Goal: Information Seeking & Learning: Find specific page/section

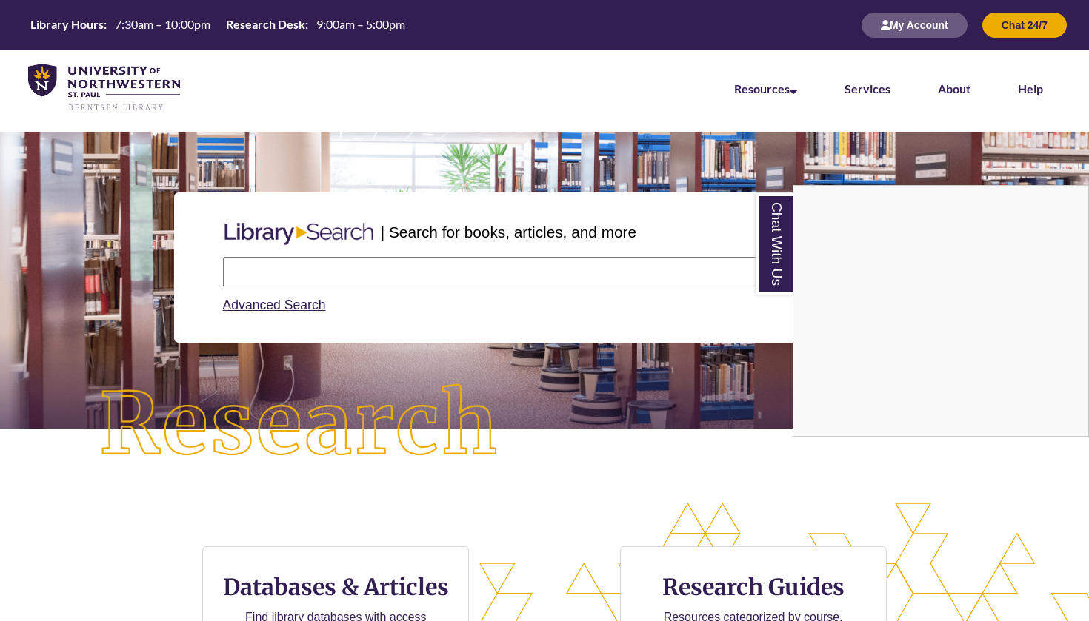
click at [765, 215] on link "Chat With Us" at bounding box center [774, 243] width 38 height 101
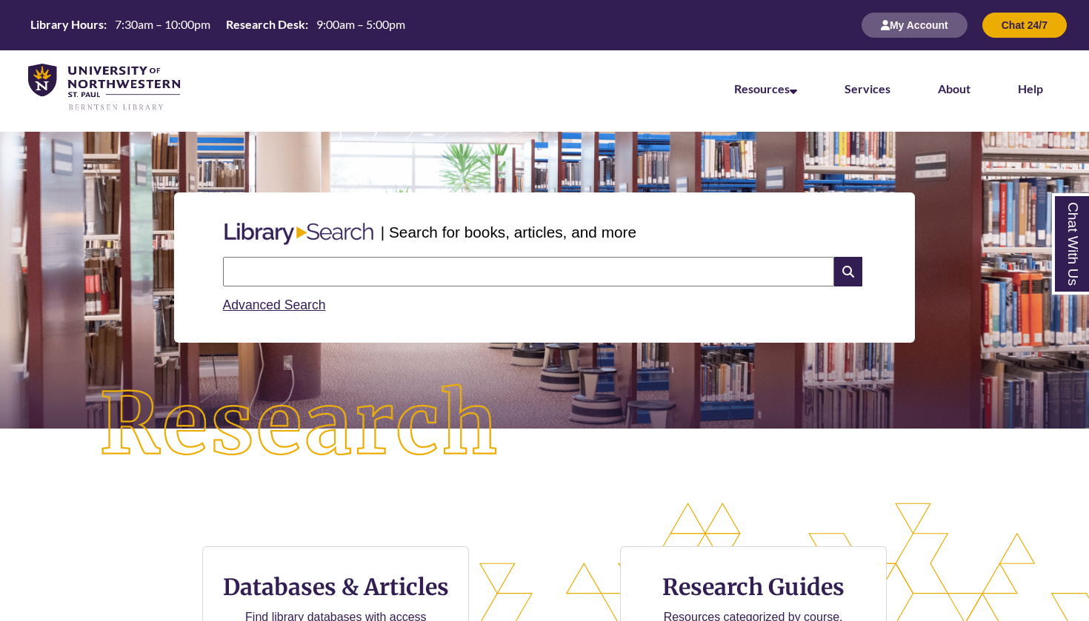
click at [803, 274] on input "text" at bounding box center [528, 272] width 611 height 30
type input "**********"
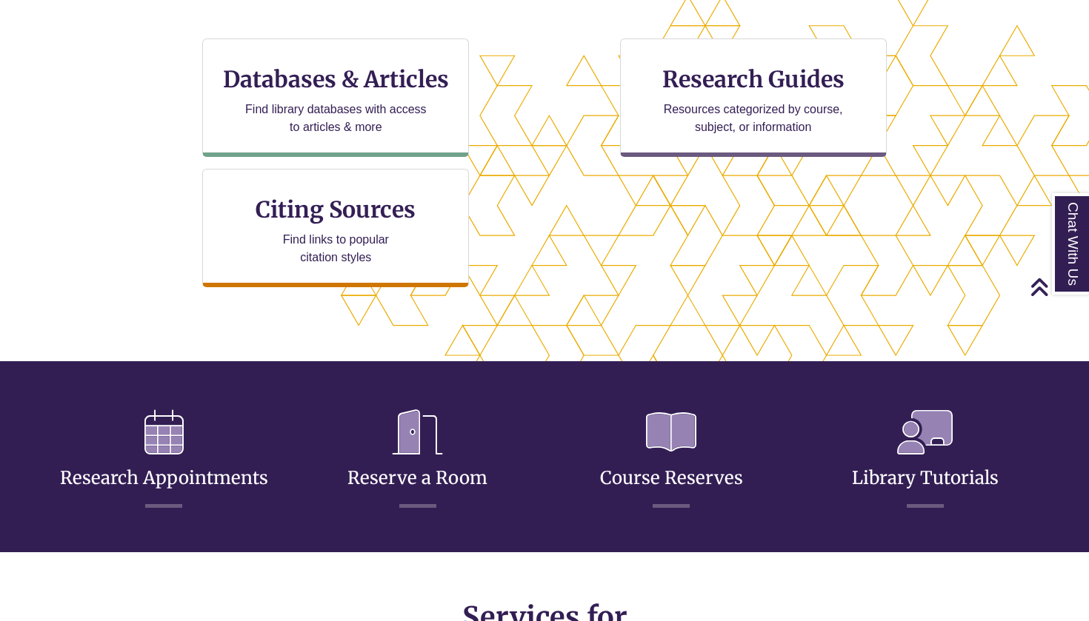
scroll to position [518, 0]
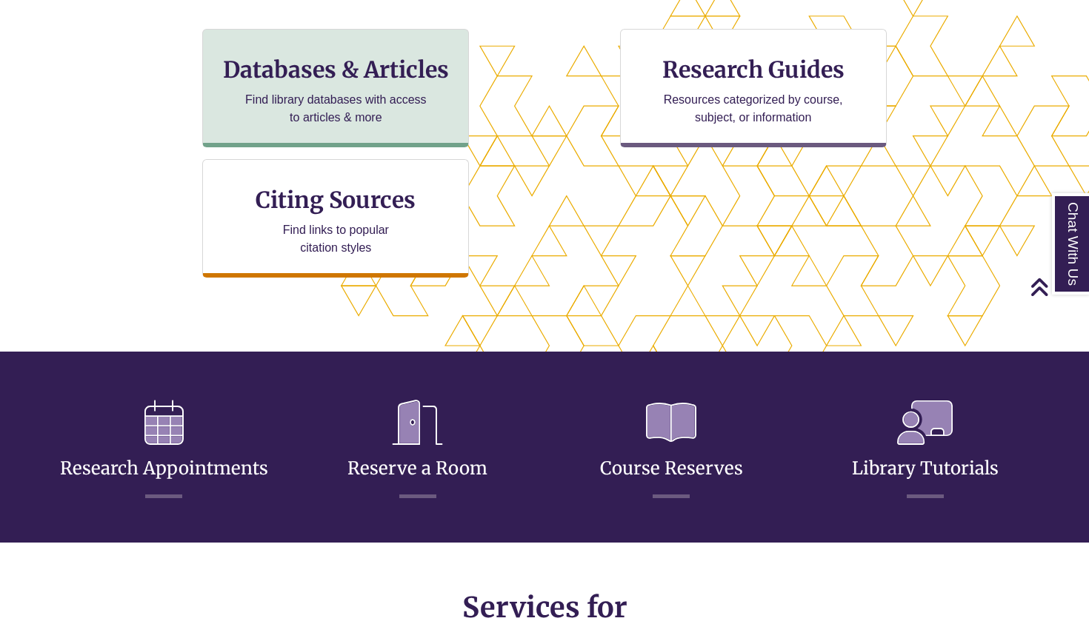
click at [272, 139] on div "Databases & Articles Find library databases with access to articles & more" at bounding box center [335, 88] width 267 height 118
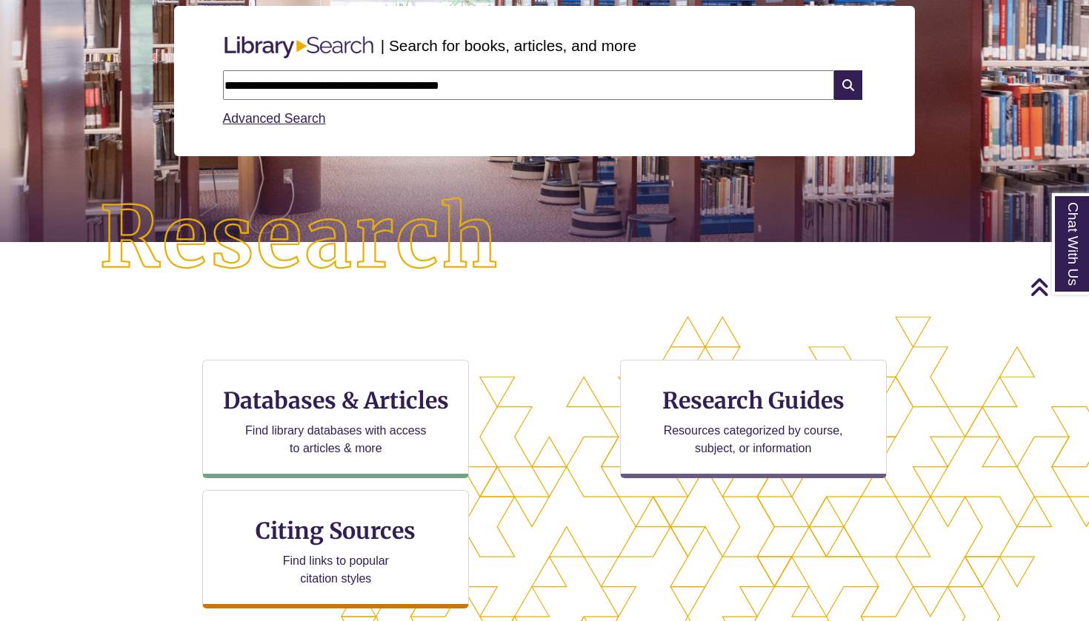
scroll to position [164, 0]
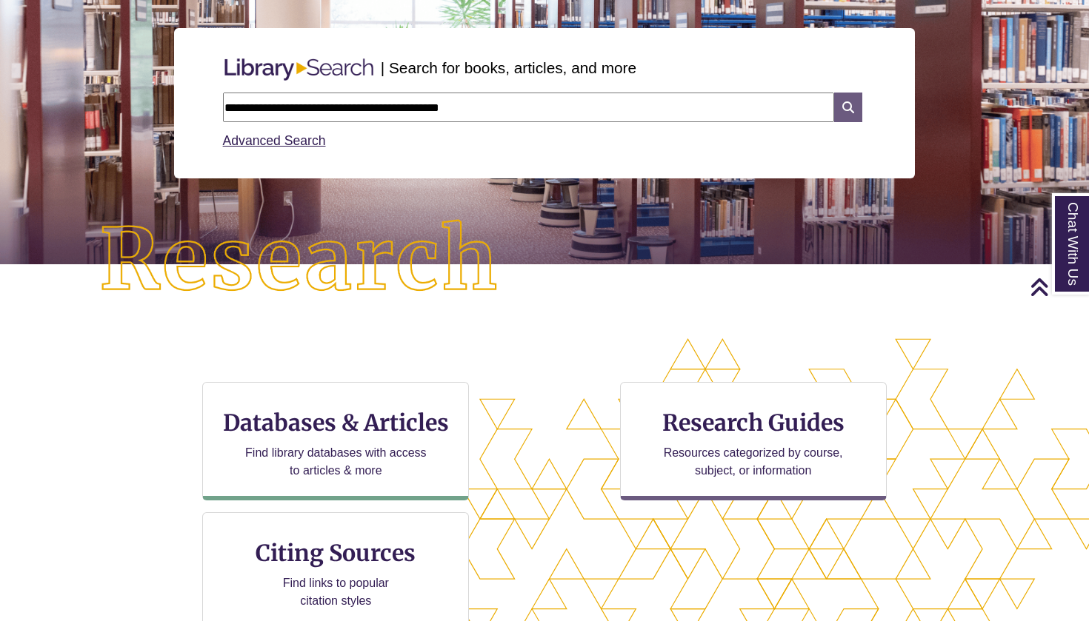
click at [855, 105] on icon at bounding box center [848, 108] width 28 height 30
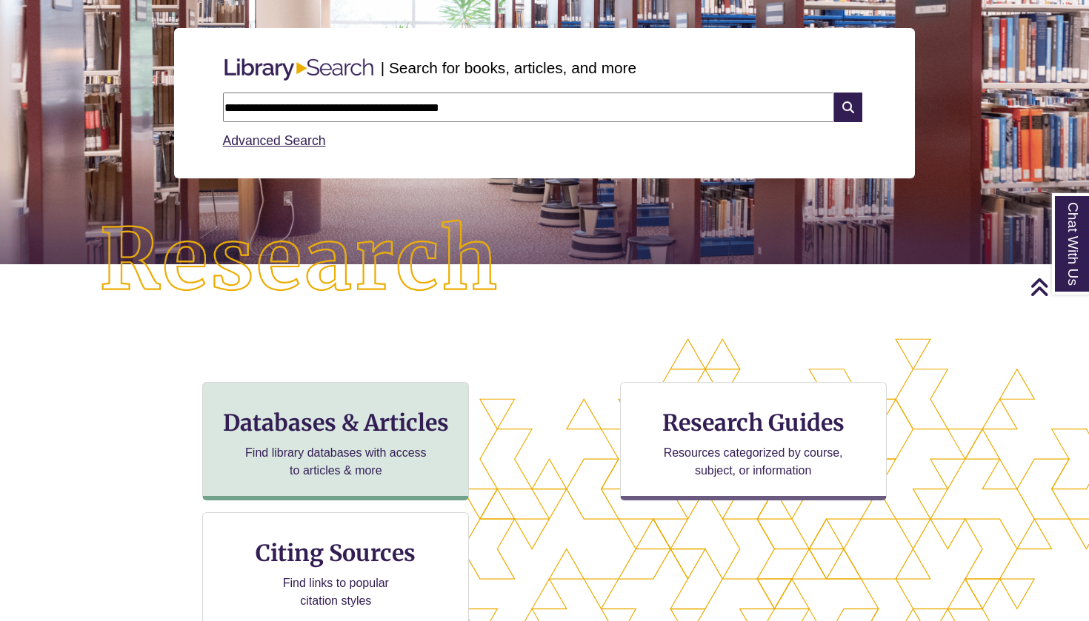
click at [218, 418] on h3 "Databases & Articles" at bounding box center [335, 423] width 241 height 28
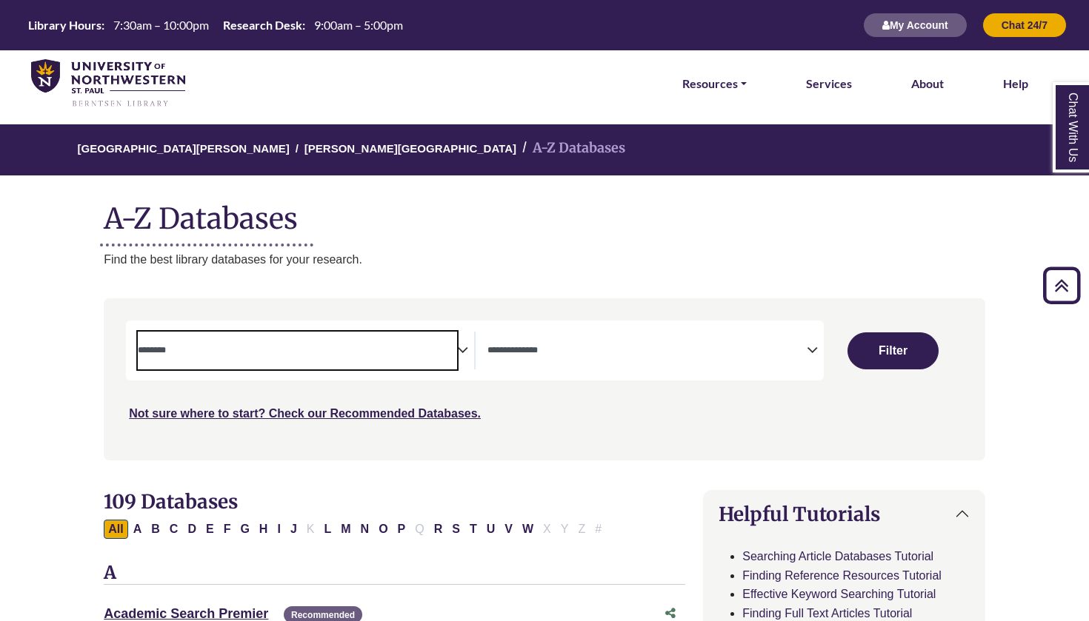
select select "Database Subject Filter"
select select "Database Types Filter"
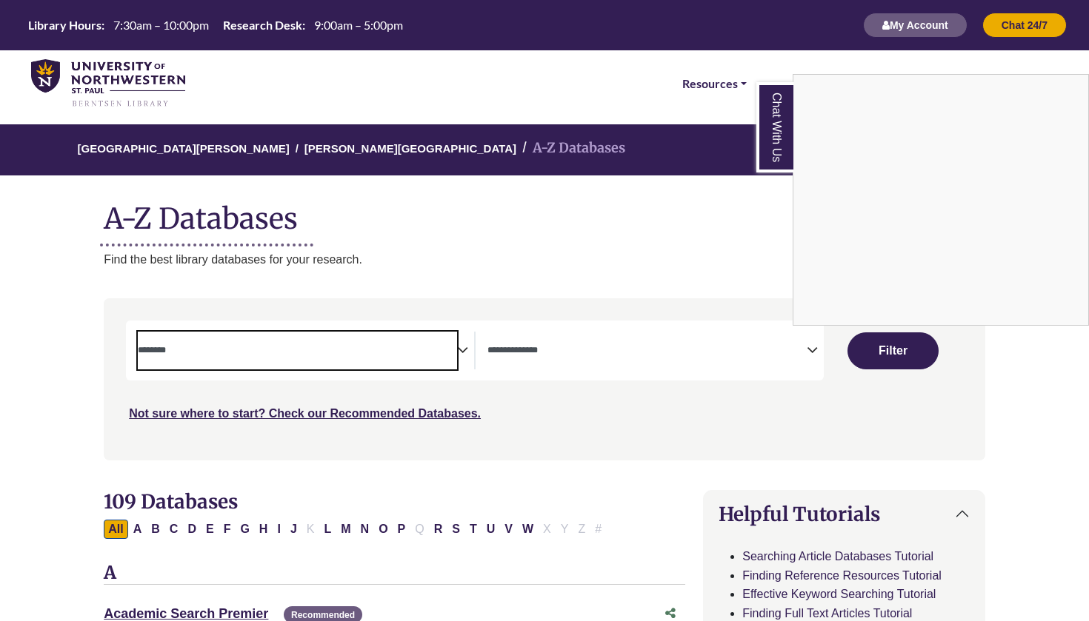
click at [775, 122] on link "Chat With Us" at bounding box center [774, 127] width 37 height 90
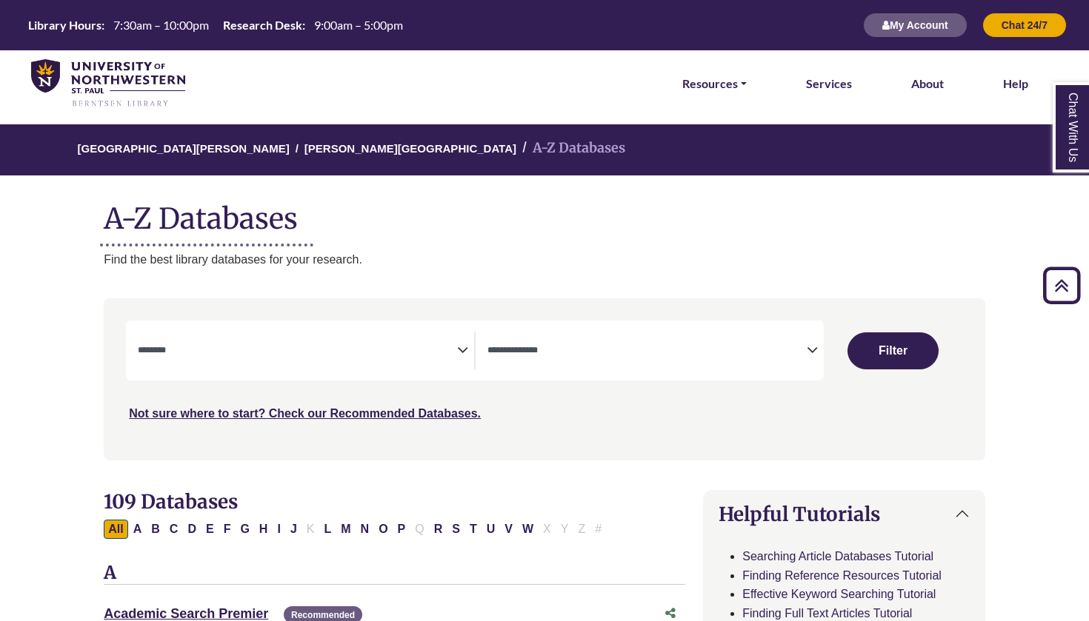
select select "Database Subject Filter"
select select "Database Types Filter"
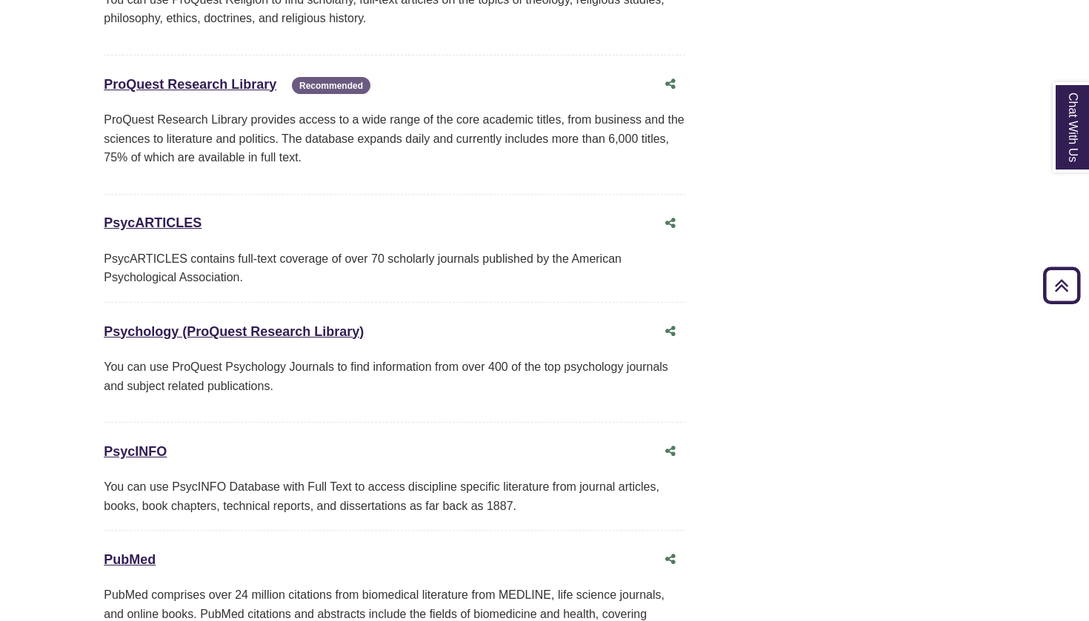
scroll to position [11357, 0]
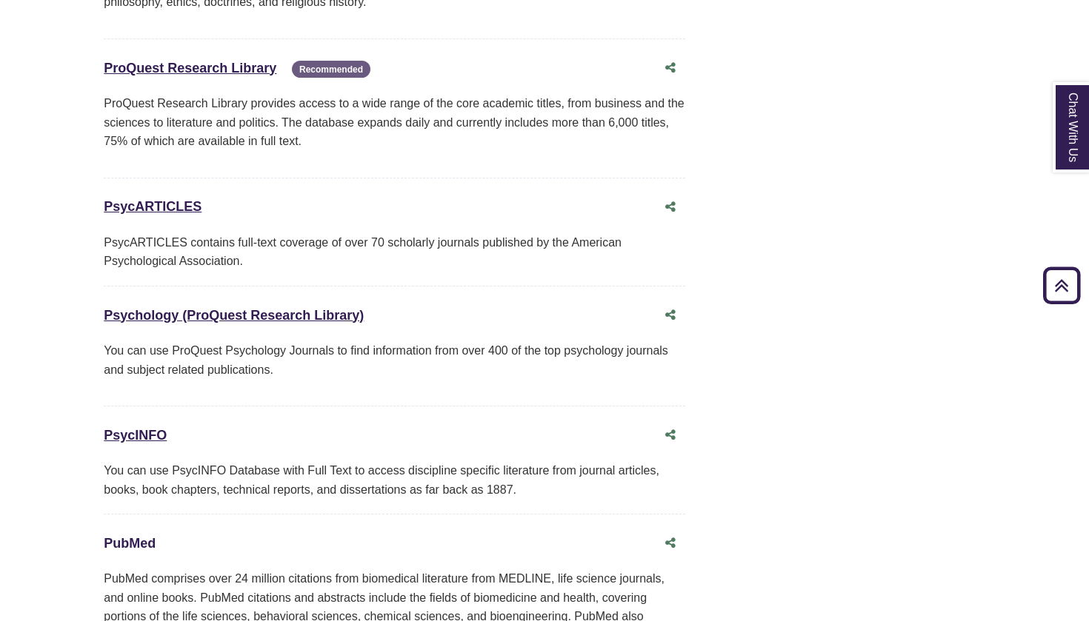
click at [151, 536] on link "PubMed This link opens in a new window" at bounding box center [130, 543] width 52 height 15
